Goal: Transaction & Acquisition: Book appointment/travel/reservation

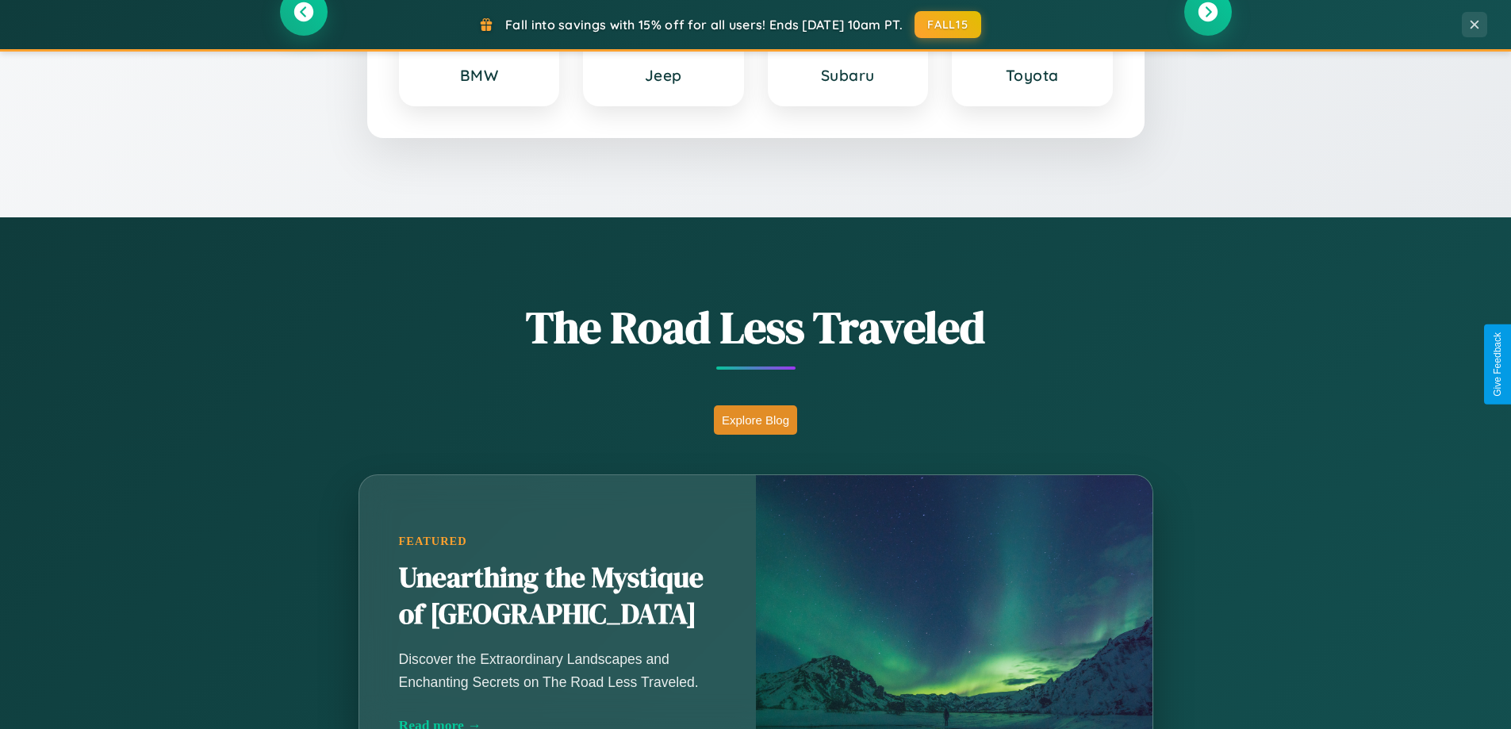
scroll to position [3051, 0]
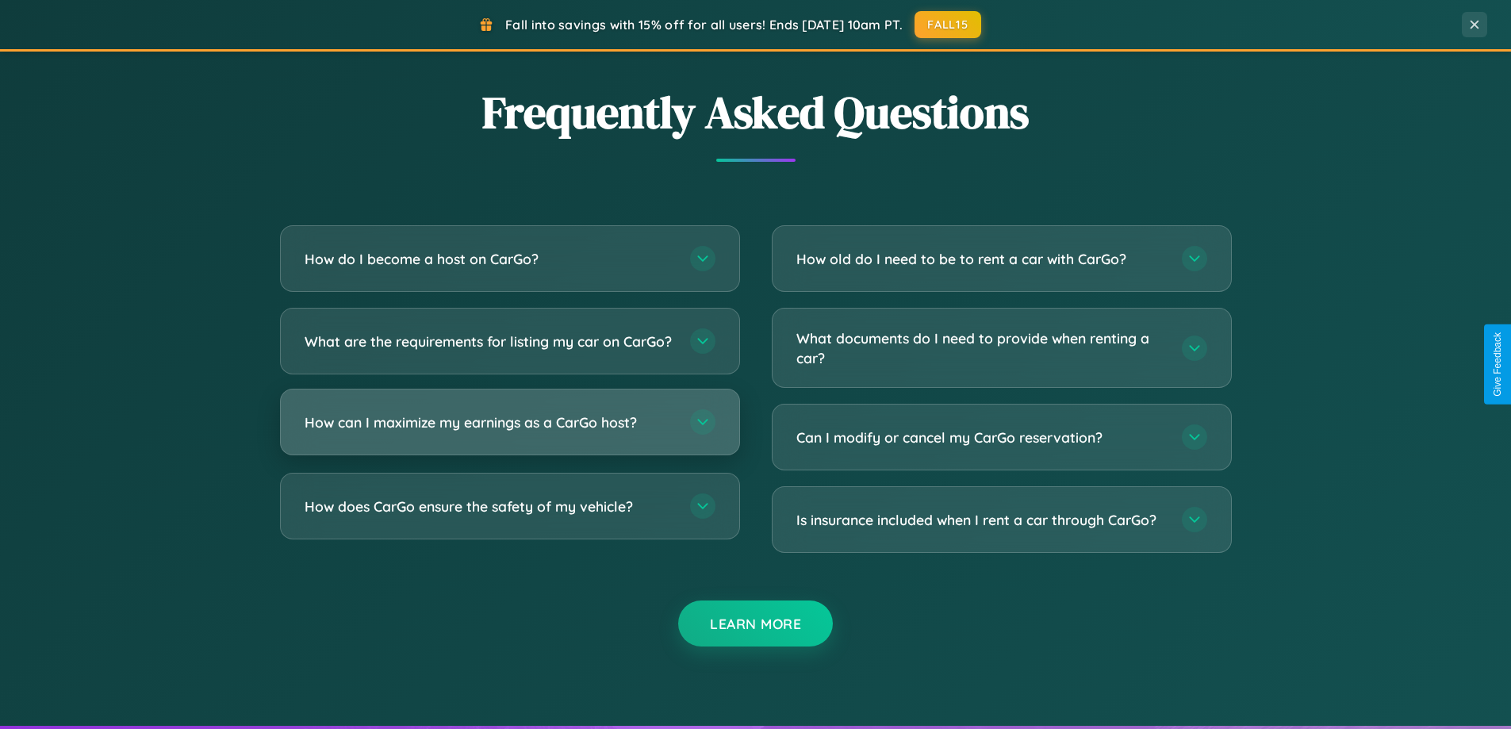
click at [509, 432] on h3 "How can I maximize my earnings as a CarGo host?" at bounding box center [489, 422] width 370 height 20
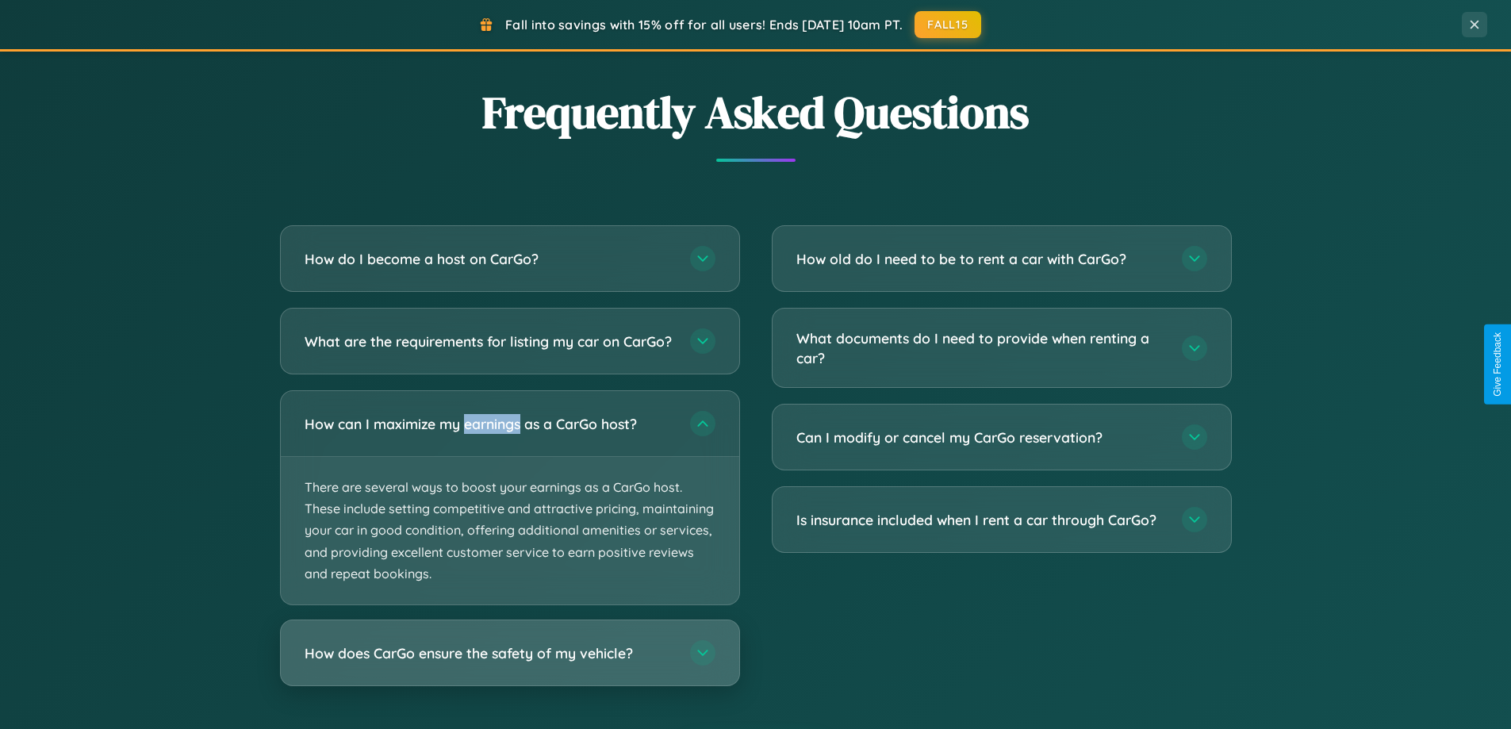
click at [509, 663] on h3 "How does CarGo ensure the safety of my vehicle?" at bounding box center [489, 653] width 370 height 20
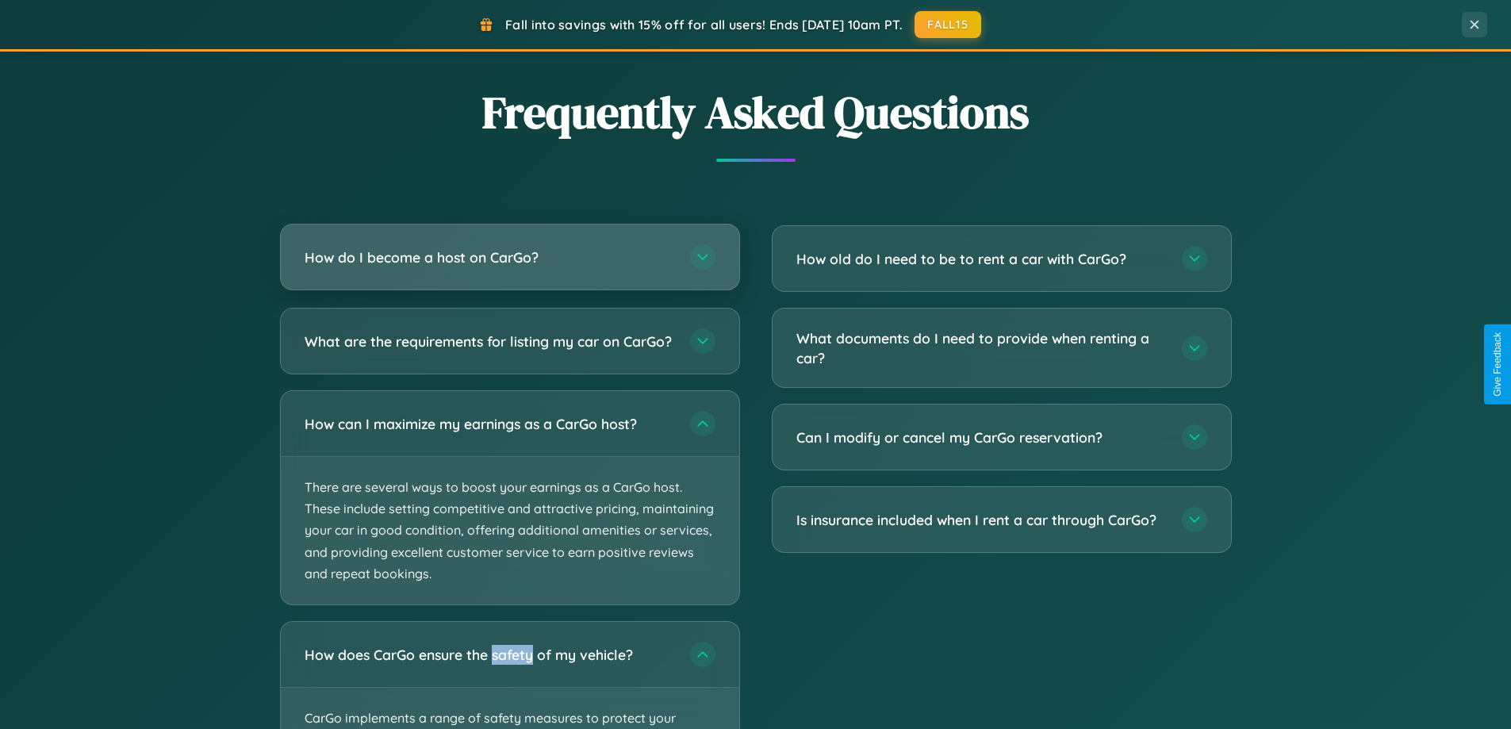
click at [509, 257] on h3 "How do I become a host on CarGo?" at bounding box center [489, 257] width 370 height 20
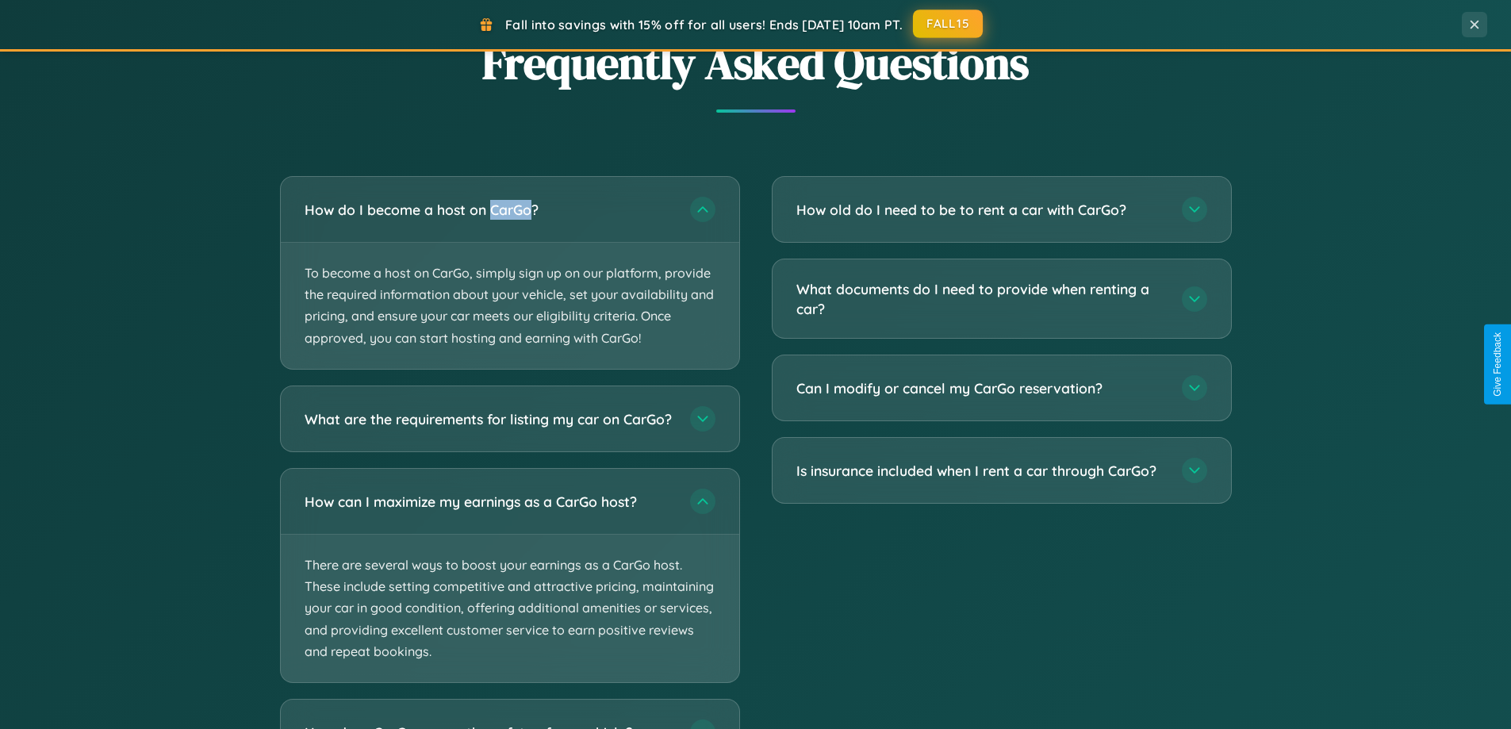
scroll to position [3013, 0]
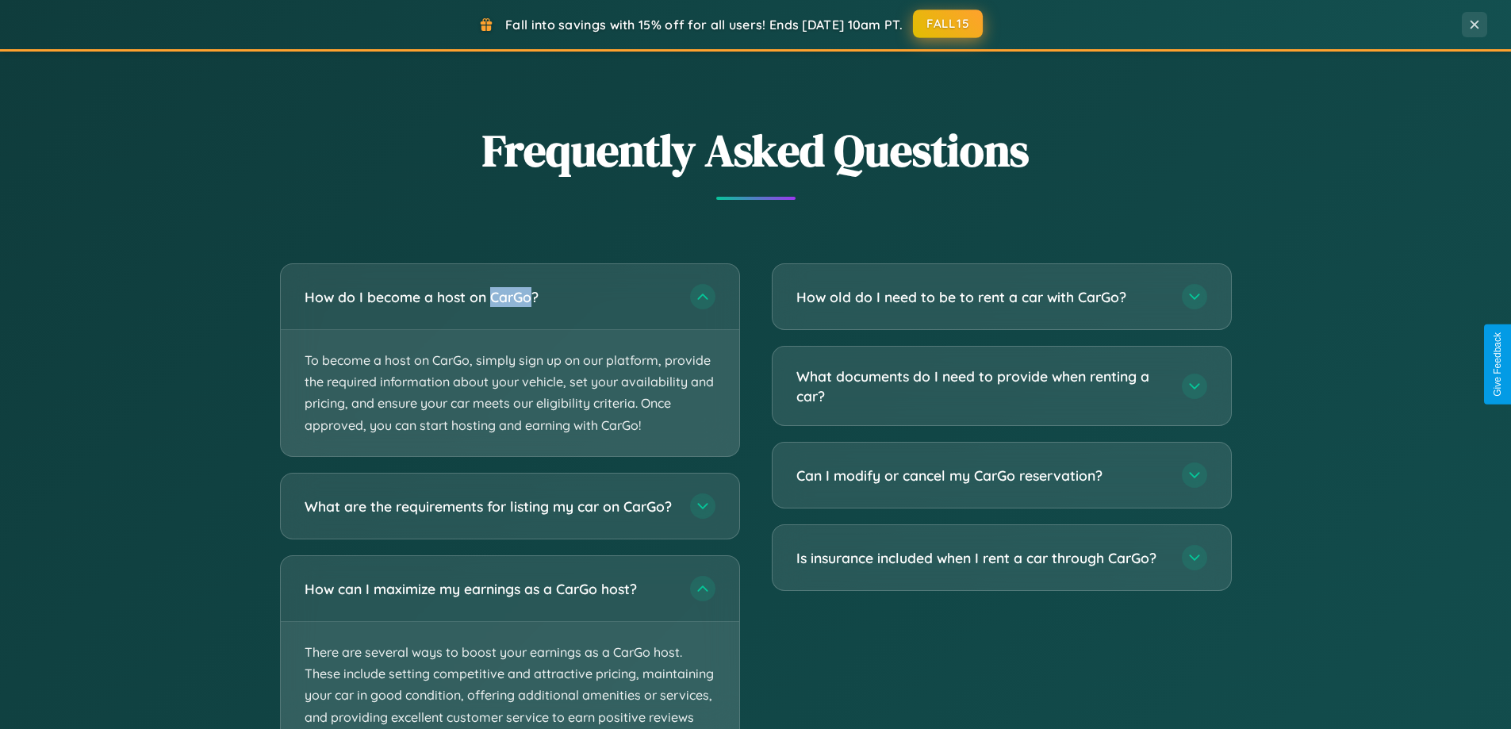
click at [948, 24] on button "FALL15" at bounding box center [948, 24] width 70 height 29
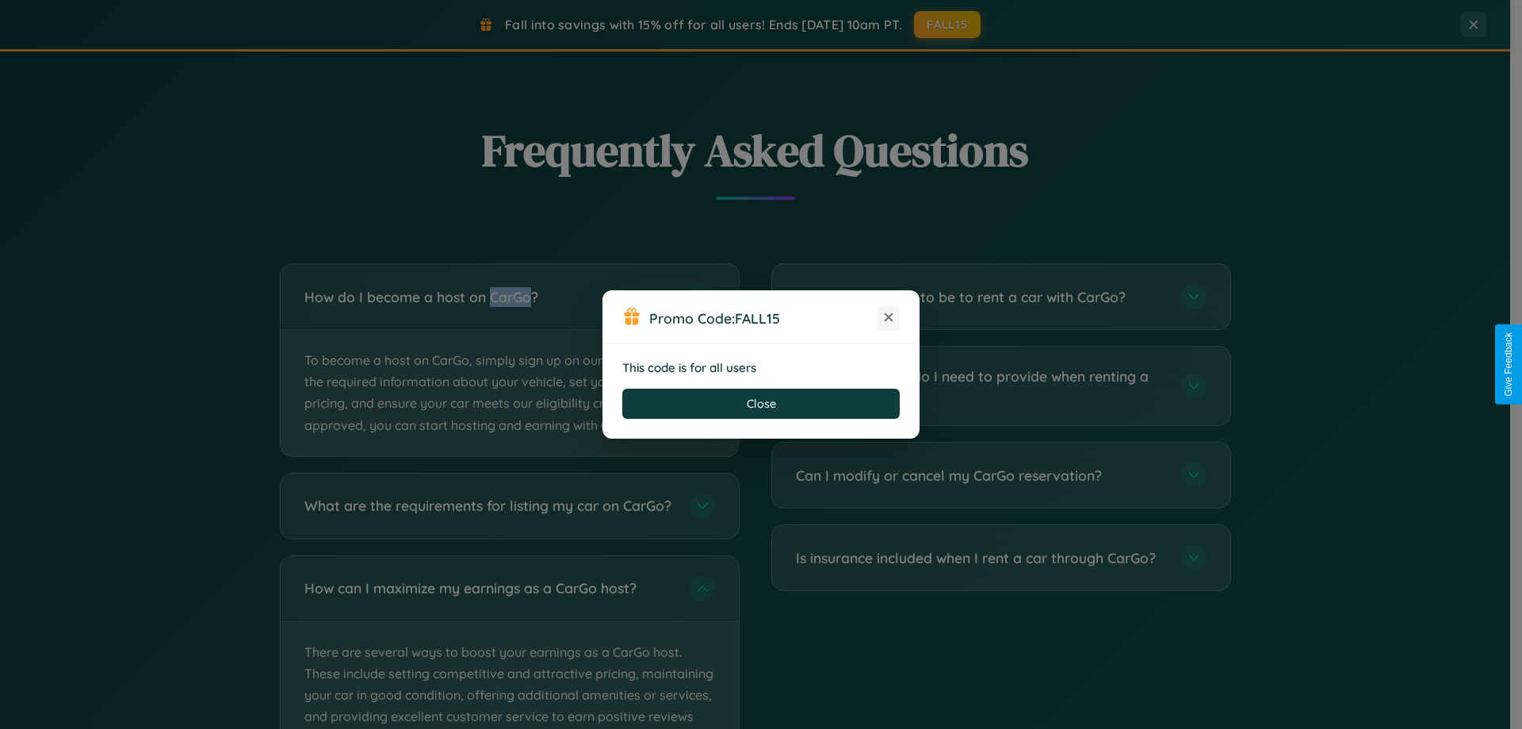
click at [889, 318] on icon at bounding box center [889, 317] width 16 height 16
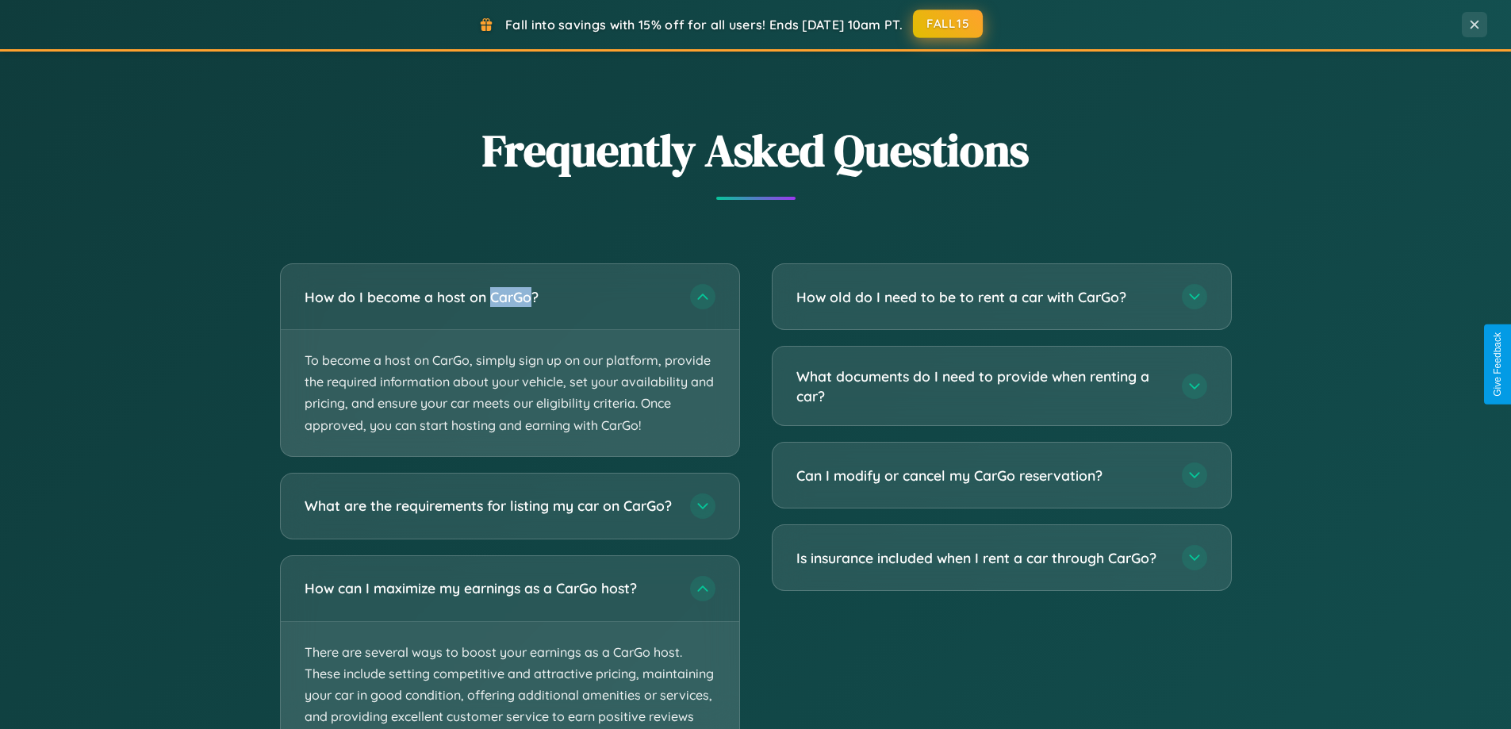
click at [948, 24] on button "FALL15" at bounding box center [948, 24] width 70 height 29
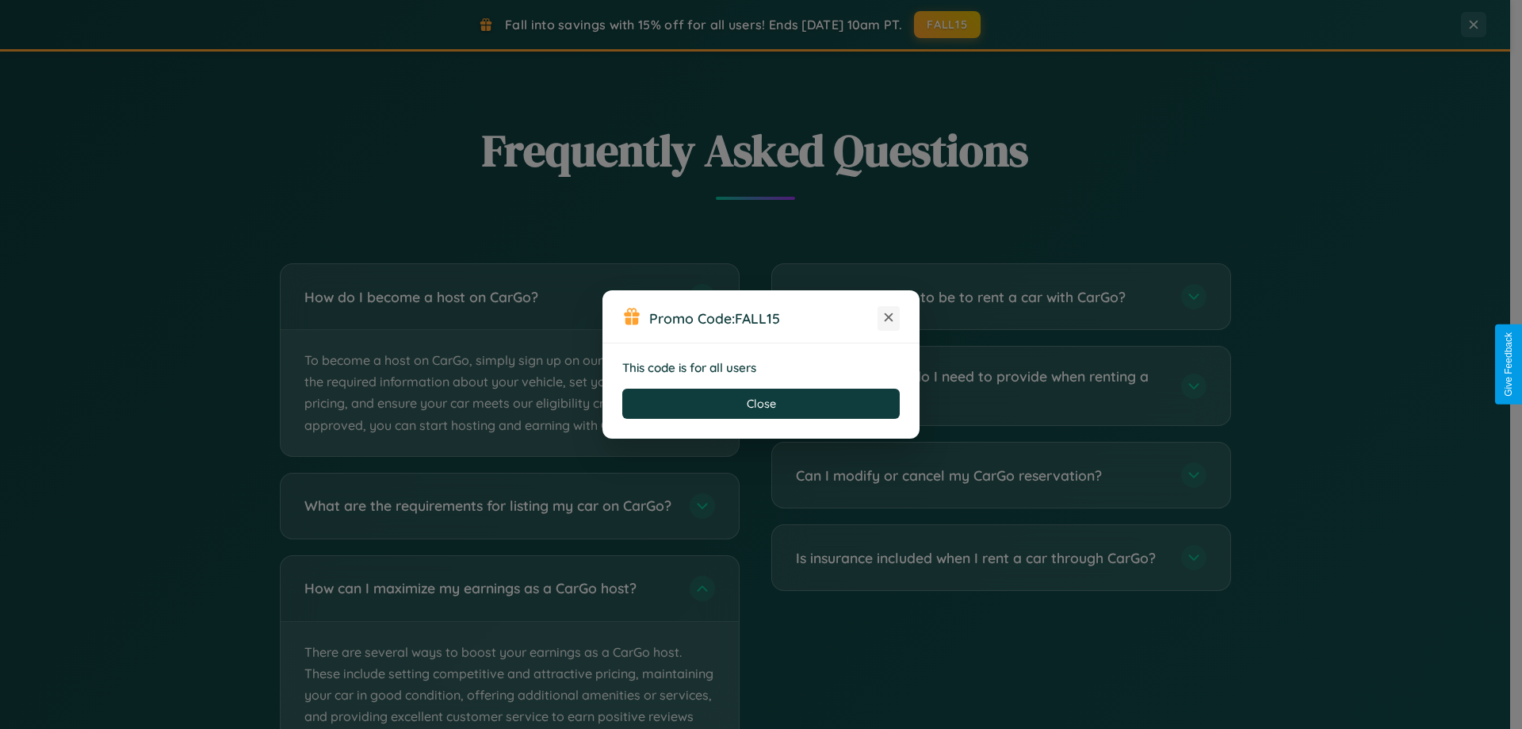
click at [889, 318] on icon at bounding box center [889, 317] width 16 height 16
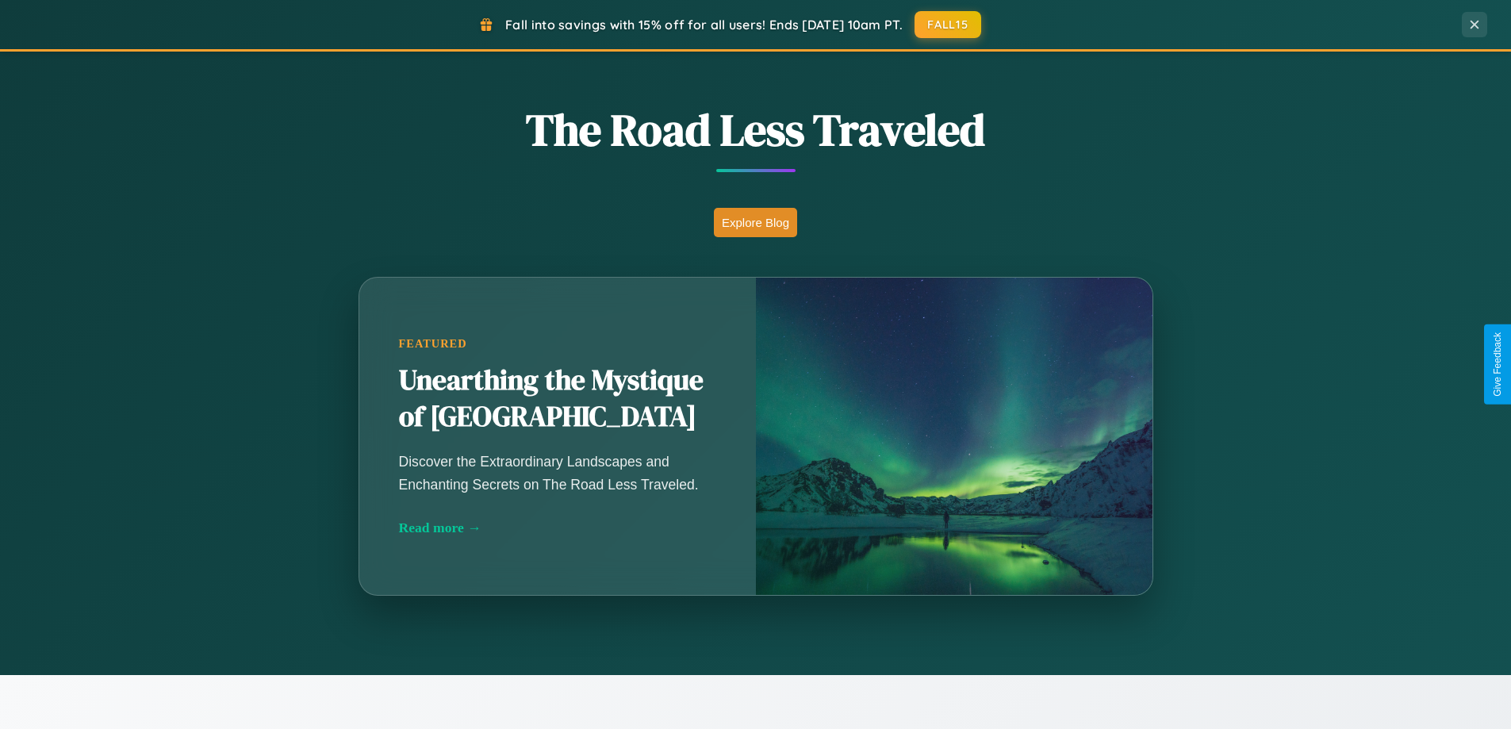
scroll to position [1091, 0]
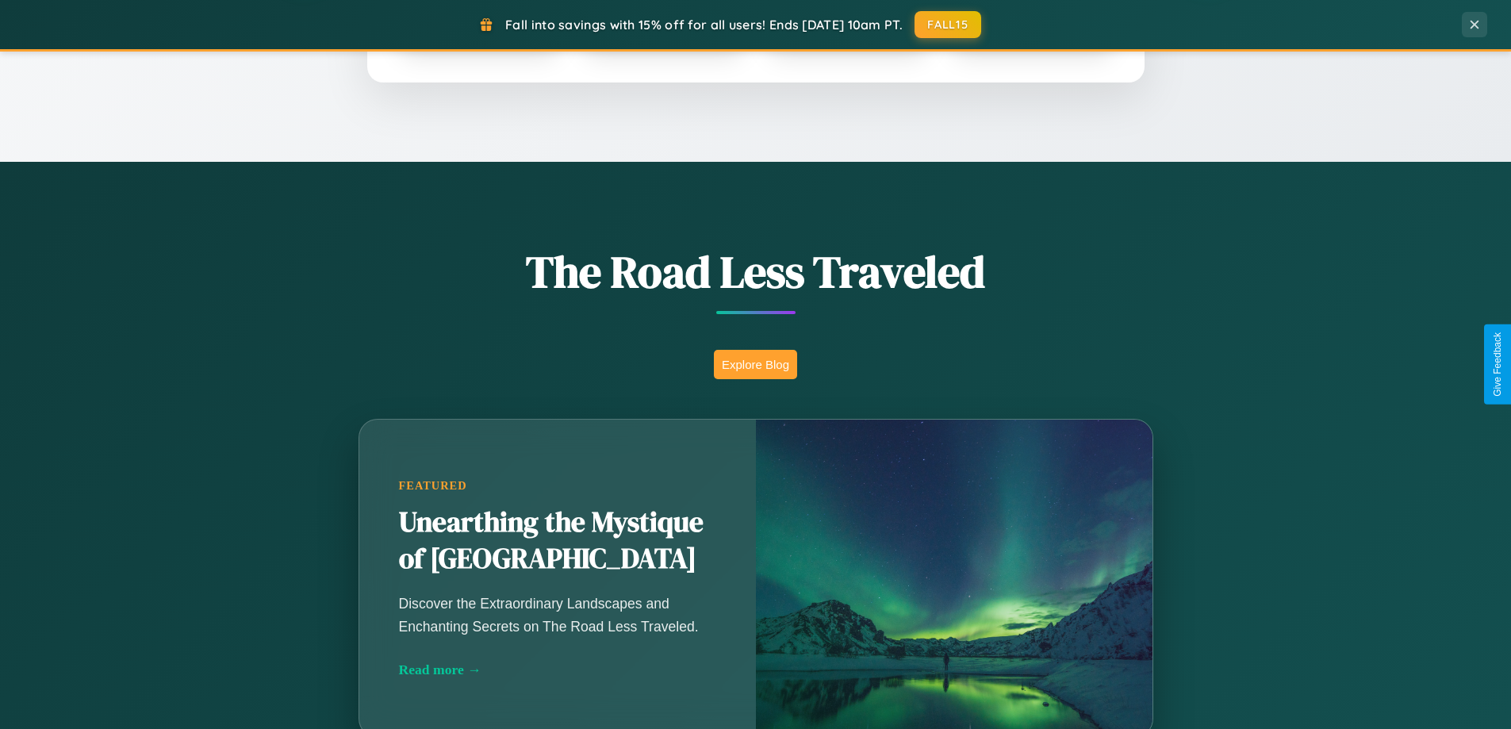
click at [755, 364] on button "Explore Blog" at bounding box center [755, 364] width 83 height 29
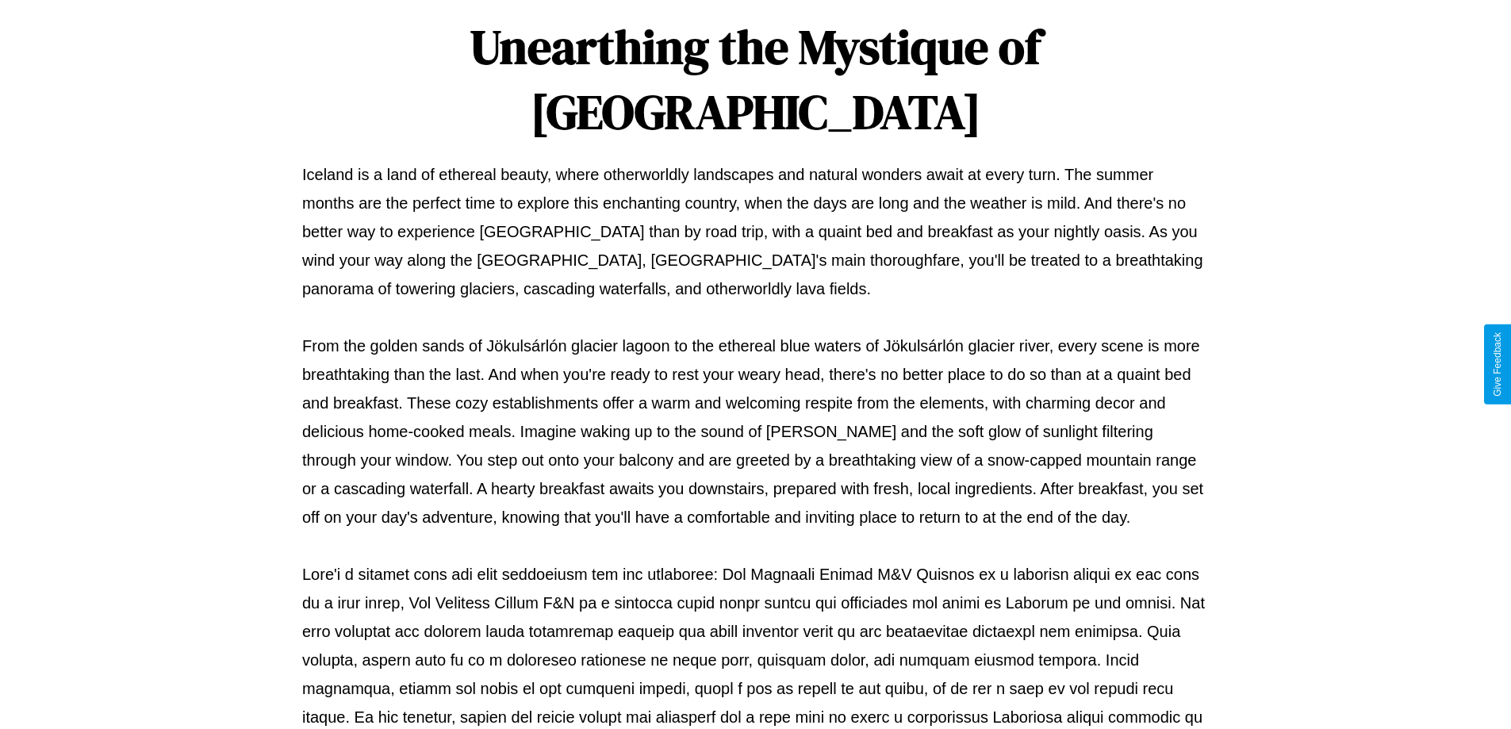
scroll to position [513, 0]
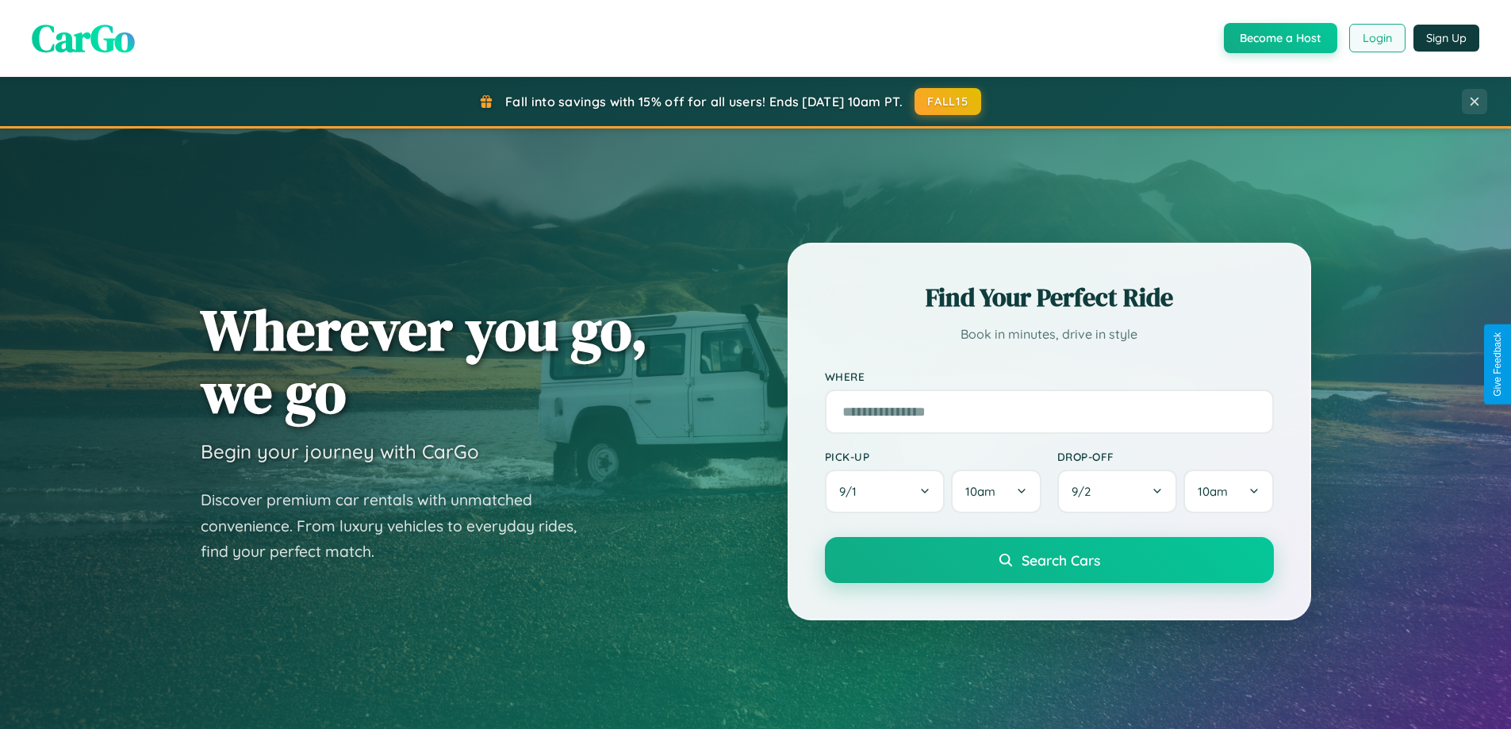
click at [1376, 38] on button "Login" at bounding box center [1377, 38] width 56 height 29
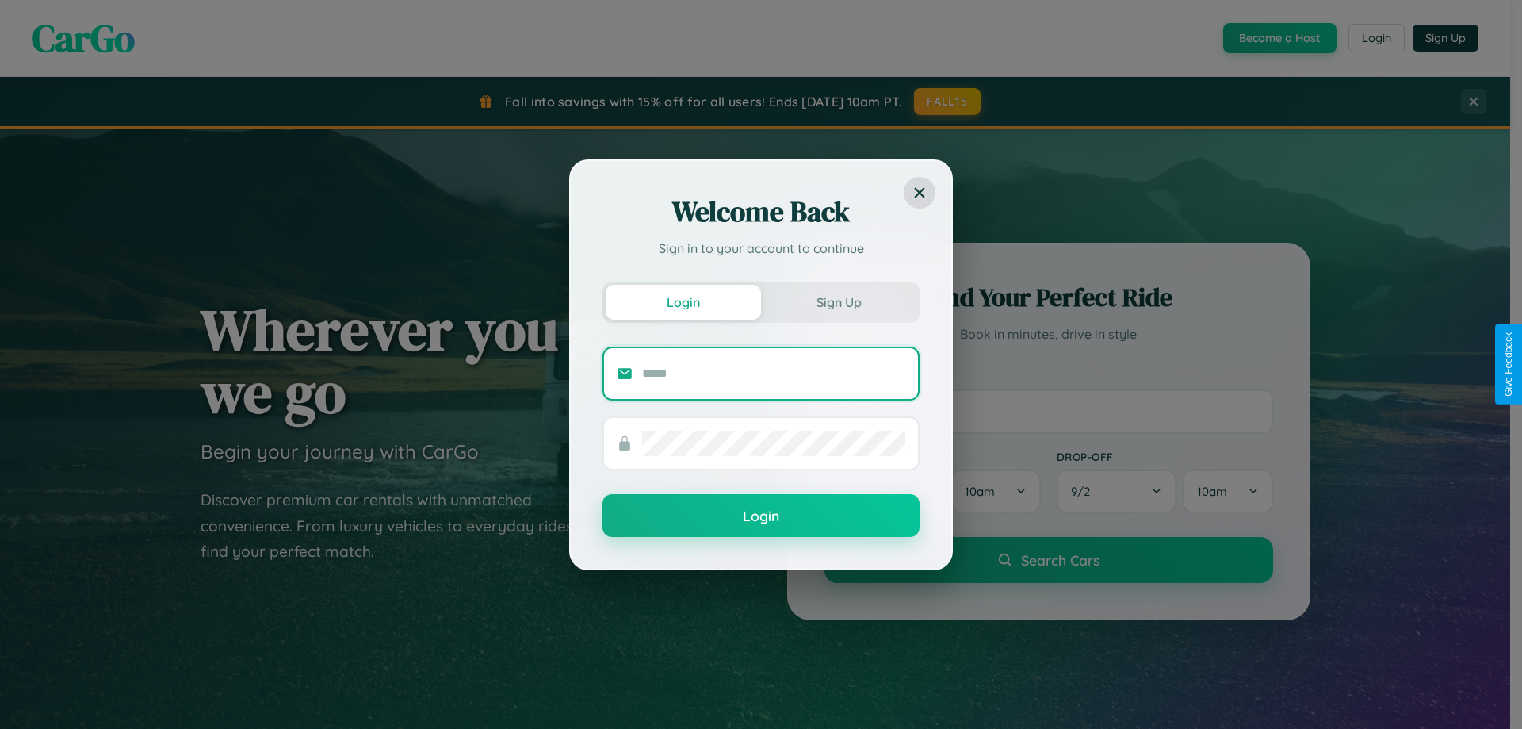
click at [774, 373] on input "text" at bounding box center [773, 373] width 263 height 25
type input "**********"
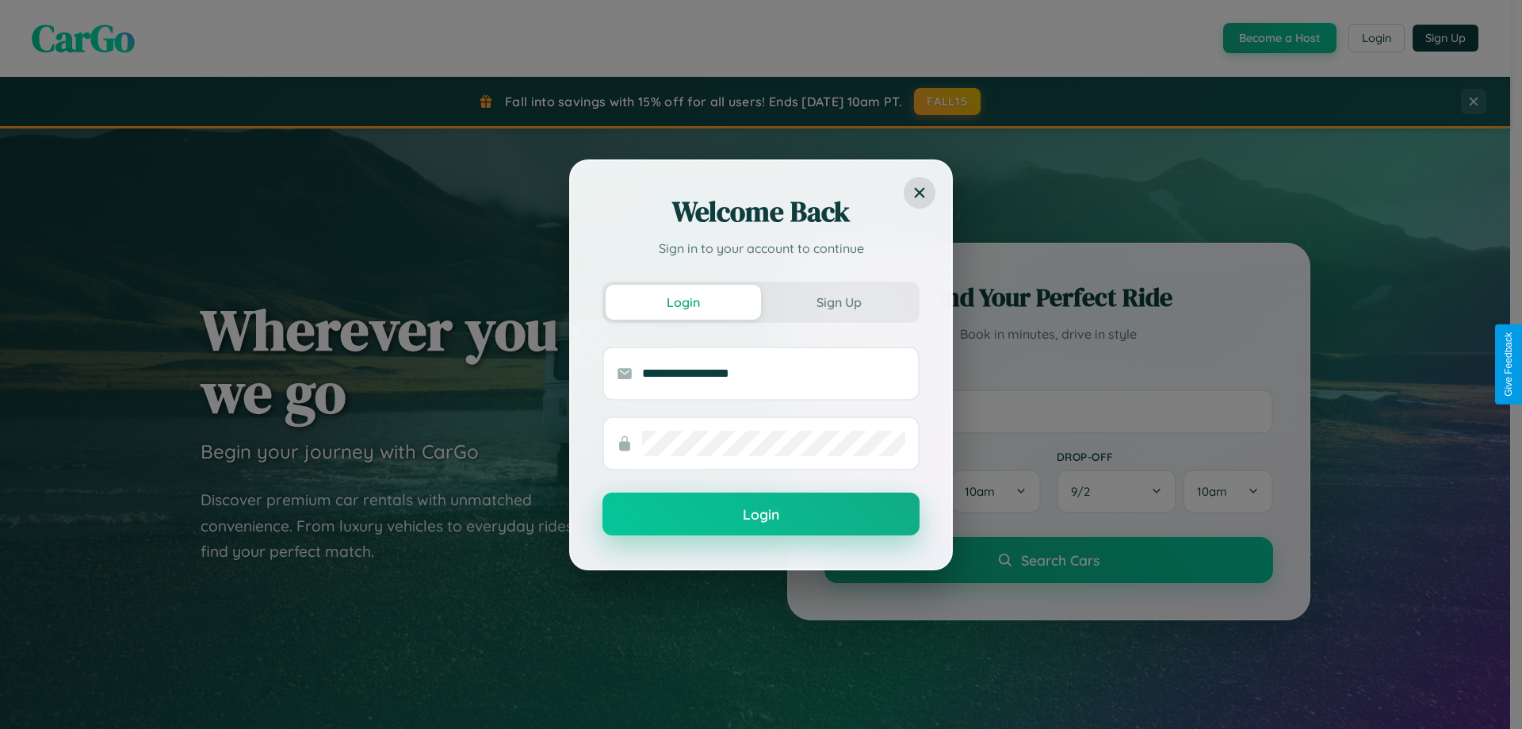
click at [761, 515] on button "Login" at bounding box center [761, 513] width 317 height 43
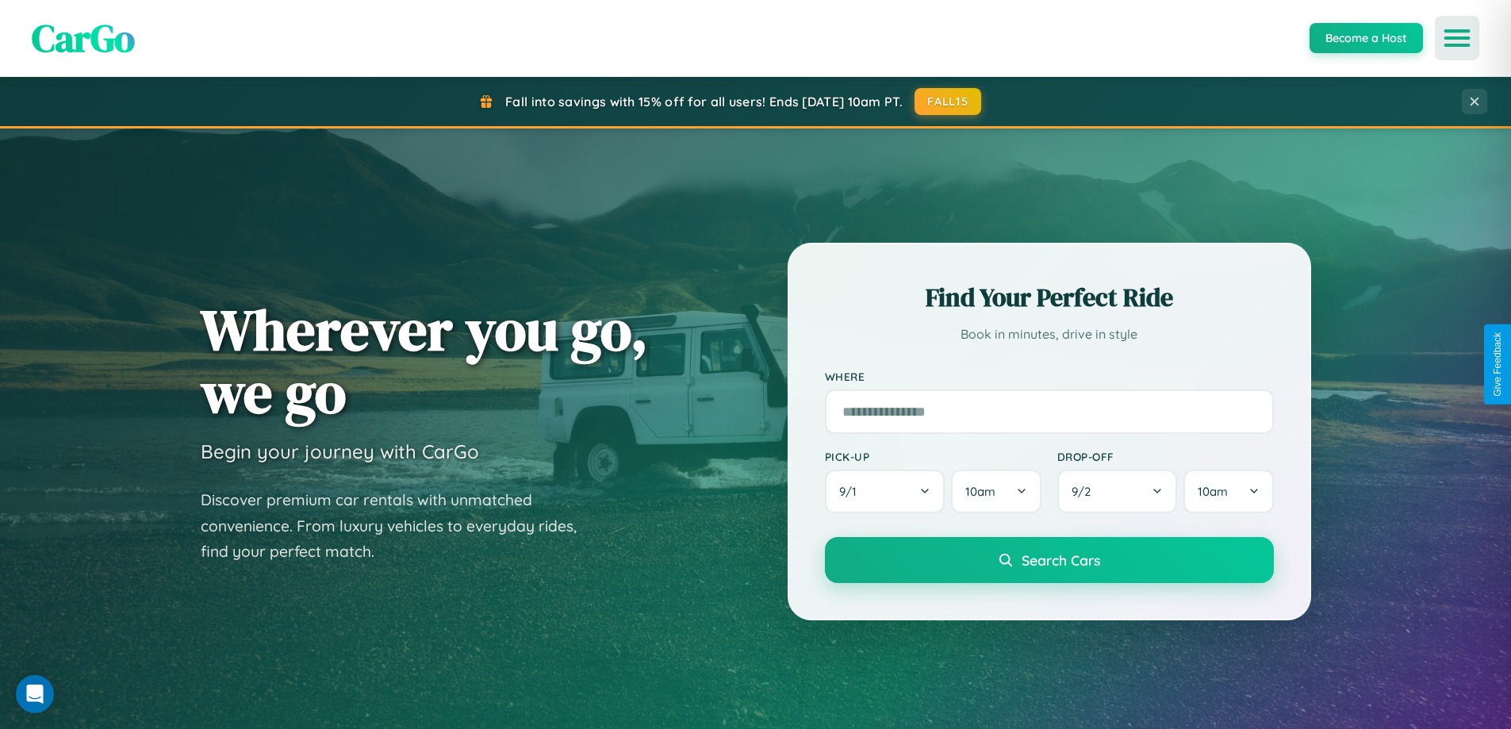
click at [1457, 38] on icon "Open menu" at bounding box center [1457, 38] width 23 height 14
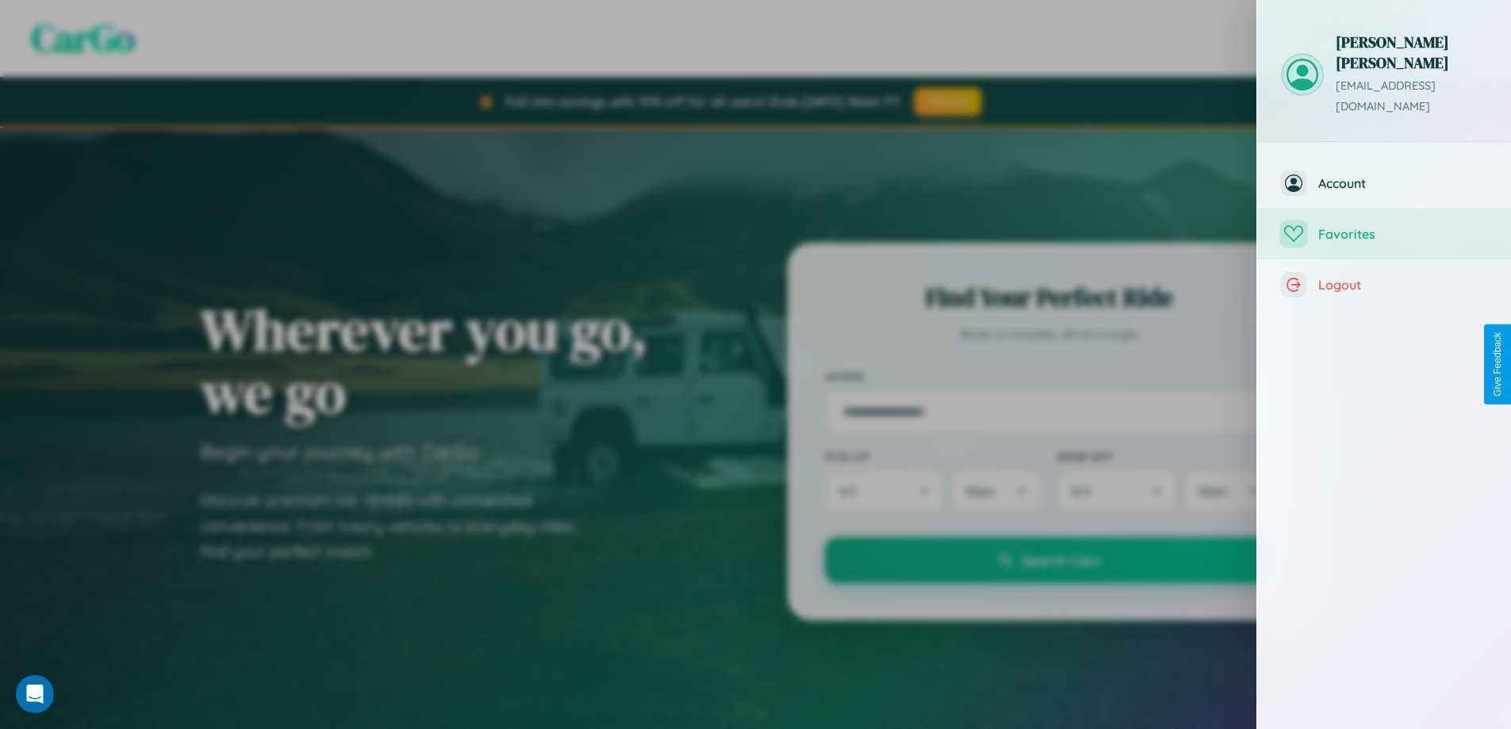
click at [1384, 226] on span "Favorites" at bounding box center [1402, 234] width 169 height 16
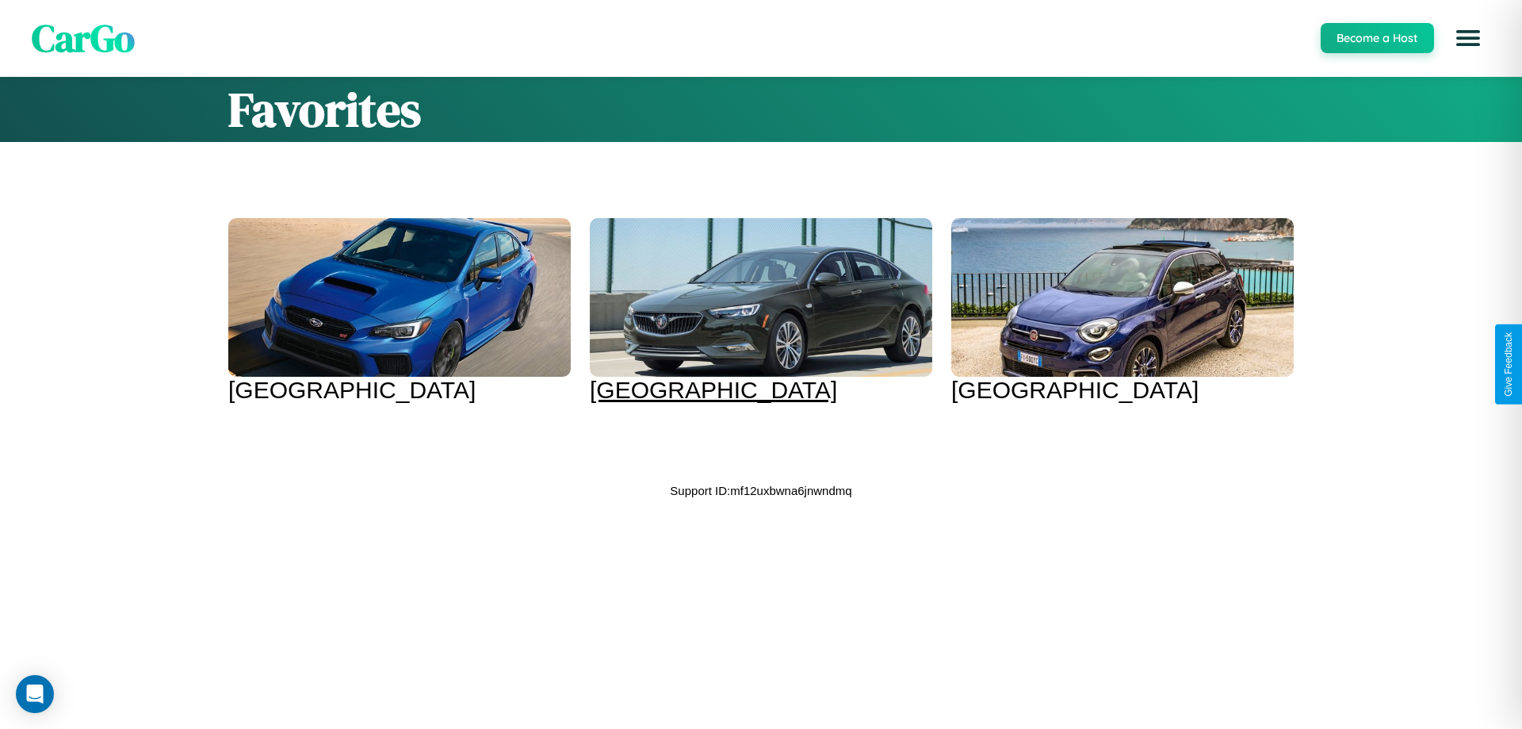
click at [745, 311] on div at bounding box center [761, 297] width 343 height 159
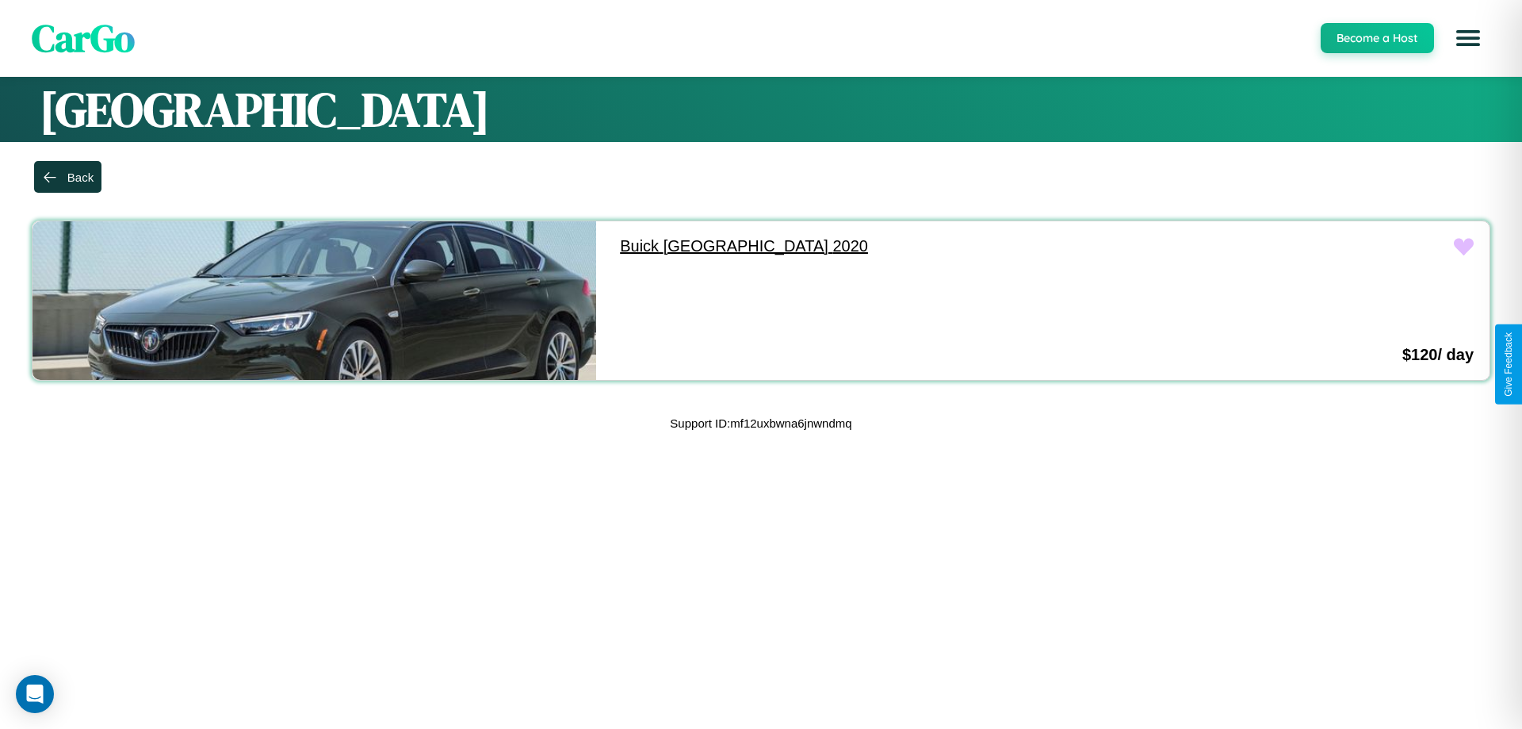
click at [879, 246] on link "Buick Somerset 2020" at bounding box center [886, 246] width 564 height 50
